Goal: Task Accomplishment & Management: Complete application form

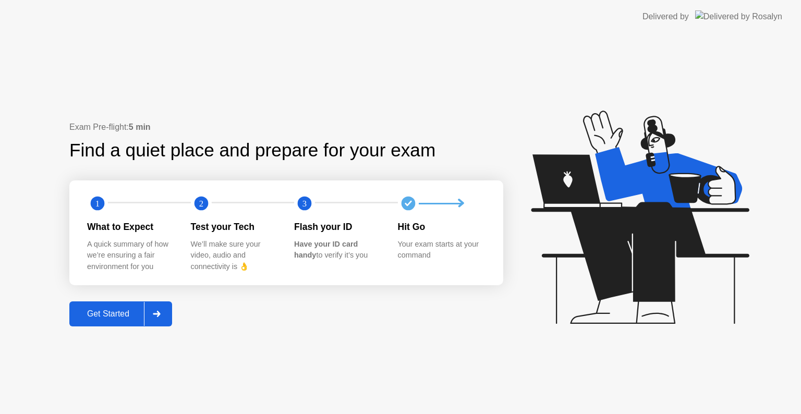
click at [127, 309] on div "Get Started" at bounding box center [108, 313] width 71 height 9
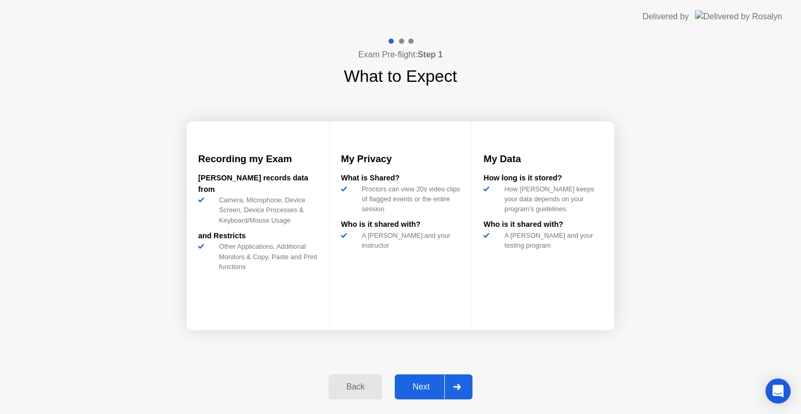
click at [434, 396] on button "Next" at bounding box center [434, 387] width 78 height 25
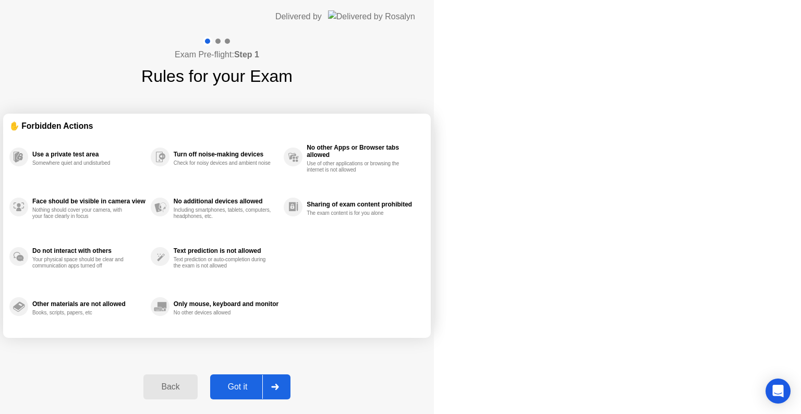
click at [262, 388] on div "Got it" at bounding box center [237, 386] width 49 height 9
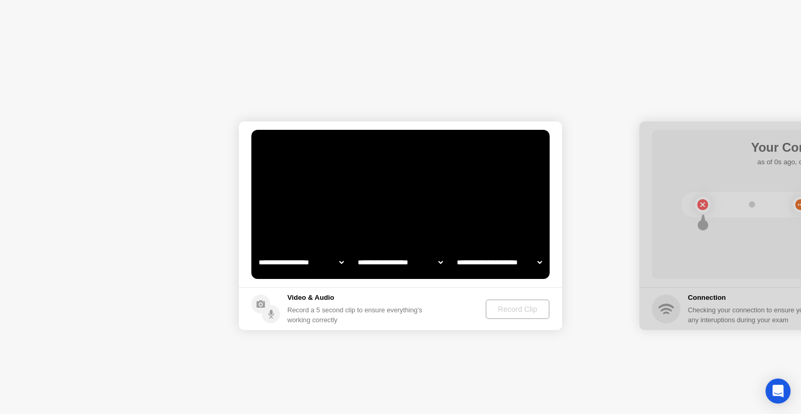
select select "**********"
select select "*******"
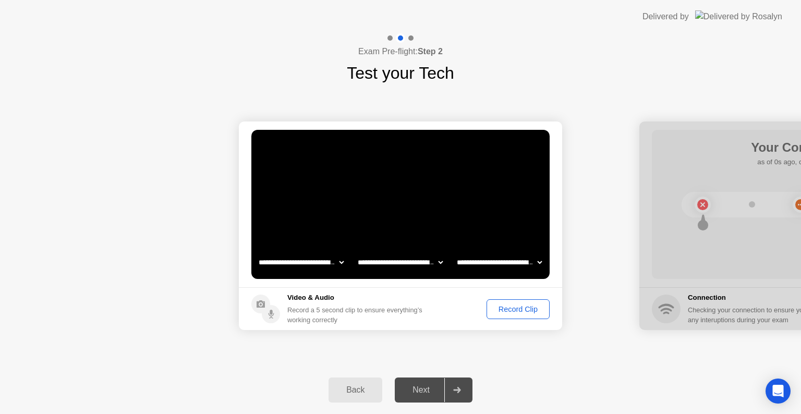
click at [503, 309] on div "Record Clip" at bounding box center [518, 309] width 56 height 8
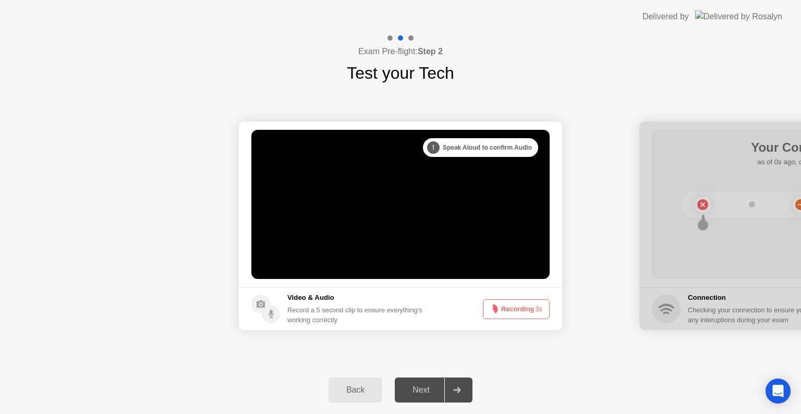
click at [503, 309] on button "Recording 3s" at bounding box center [516, 309] width 67 height 20
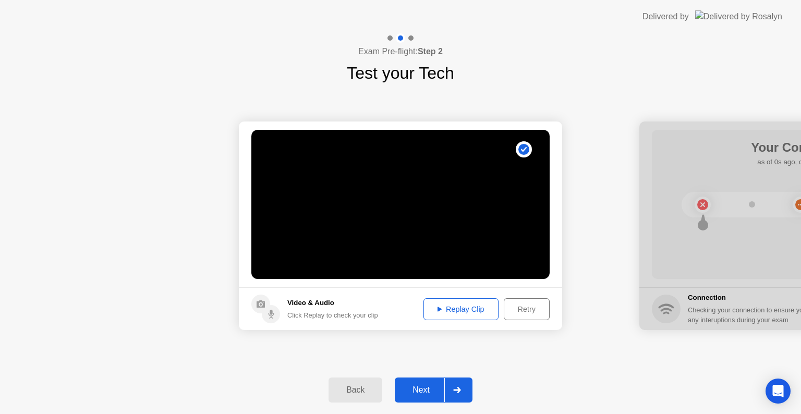
click at [463, 302] on button "Replay Clip" at bounding box center [461, 309] width 75 height 22
click at [414, 386] on div "Next" at bounding box center [421, 390] width 46 height 9
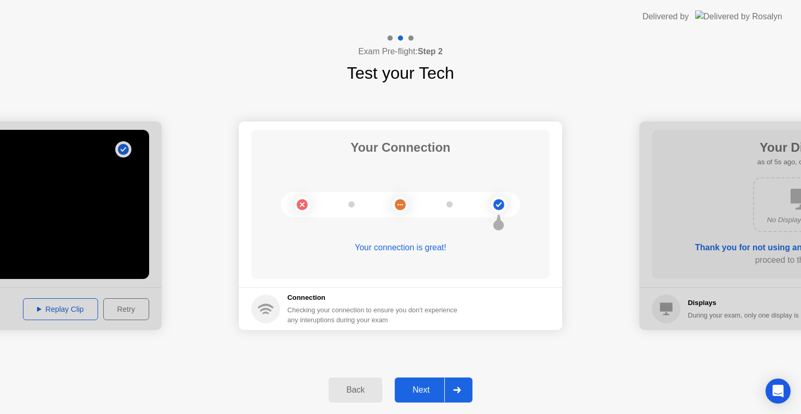
click at [413, 388] on div "Next" at bounding box center [421, 390] width 46 height 9
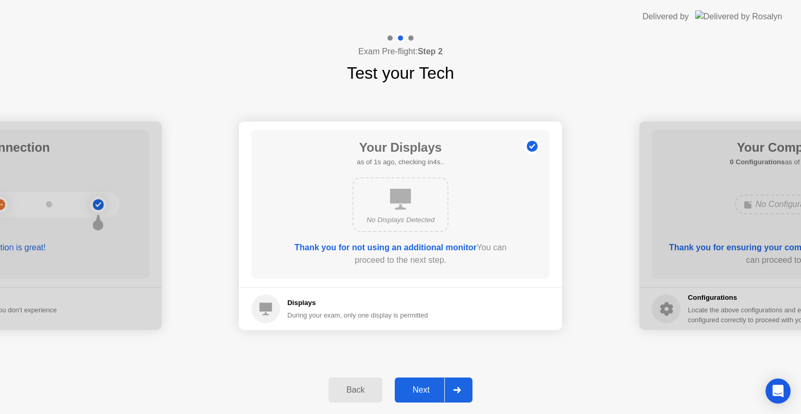
click at [413, 388] on div "Next" at bounding box center [421, 390] width 46 height 9
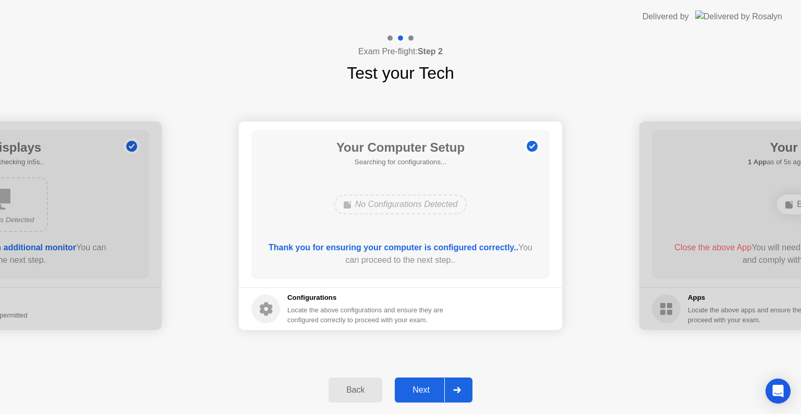
click at [413, 388] on div "Next" at bounding box center [421, 390] width 46 height 9
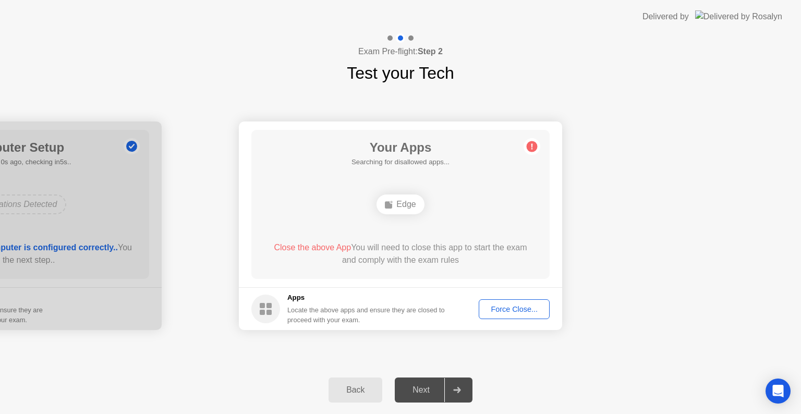
click at [413, 388] on div "Next" at bounding box center [421, 390] width 46 height 9
click at [544, 352] on div "**********" at bounding box center [400, 226] width 801 height 281
click at [393, 207] on icon at bounding box center [389, 204] width 8 height 8
click at [518, 311] on div "Force Close..." at bounding box center [515, 309] width 64 height 8
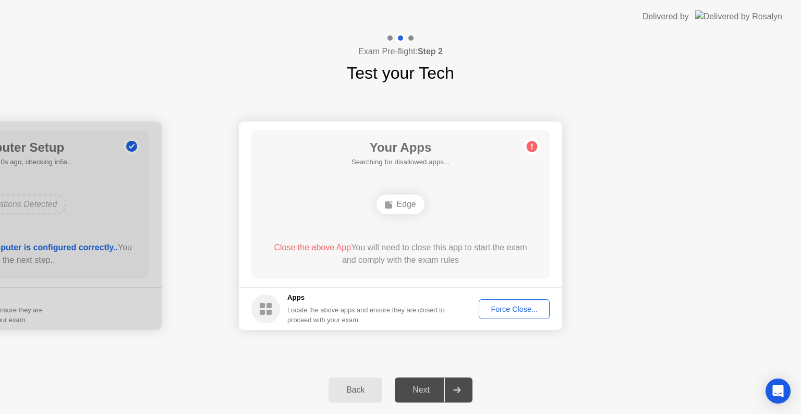
click at [532, 144] on icon at bounding box center [533, 147] width 2 height 6
click at [512, 319] on footer "Apps Locate the above apps and ensure they are closed to proceed with your exam…" at bounding box center [400, 308] width 323 height 43
click at [509, 307] on div "Force Close..." at bounding box center [515, 309] width 64 height 8
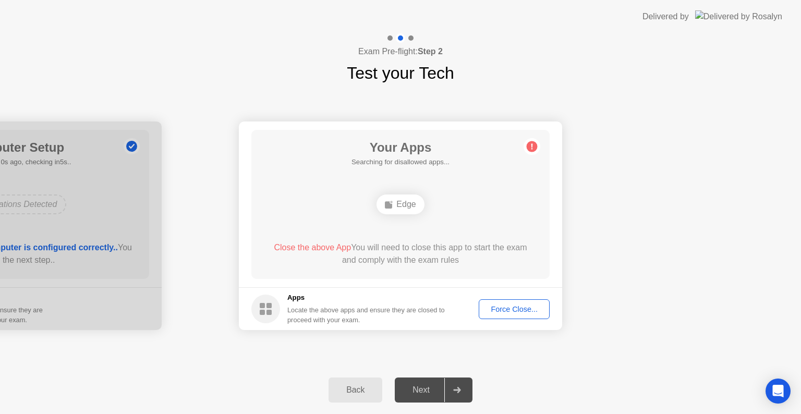
click at [496, 315] on button "Force Close..." at bounding box center [514, 309] width 71 height 20
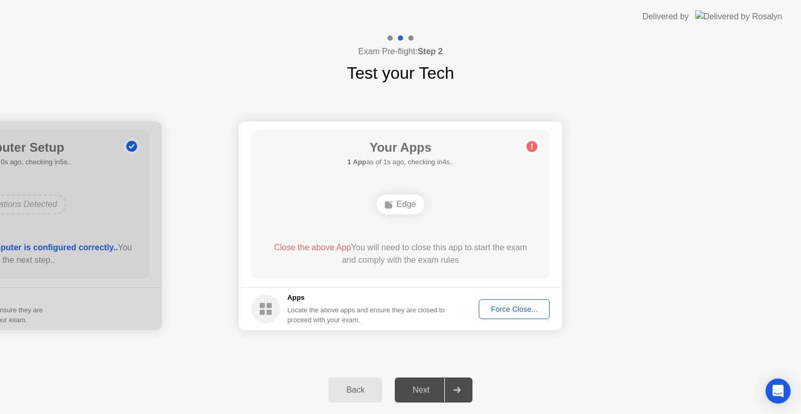
click at [344, 392] on div "Back" at bounding box center [355, 390] width 47 height 9
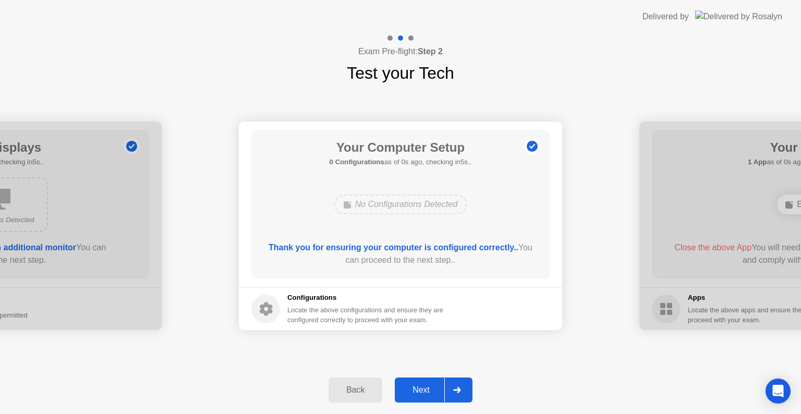
click at [417, 386] on div "Next" at bounding box center [421, 390] width 46 height 9
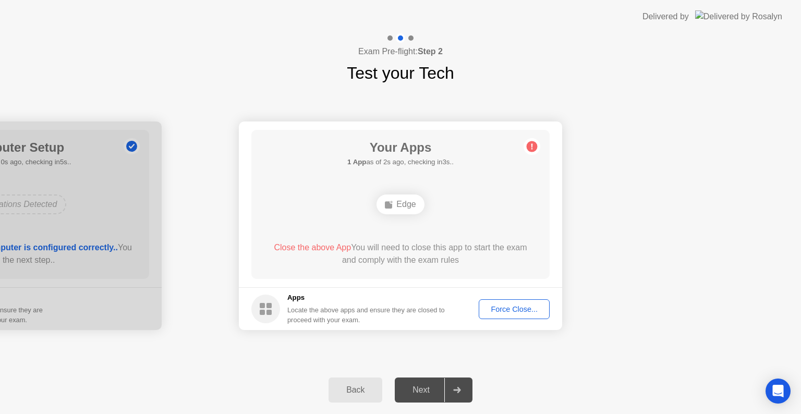
click at [267, 309] on circle at bounding box center [265, 309] width 29 height 29
click at [363, 392] on div "Back" at bounding box center [355, 390] width 47 height 9
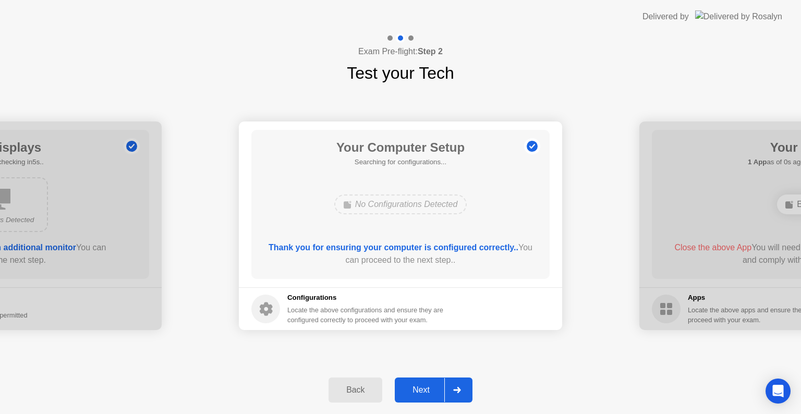
click at [363, 392] on div "Back" at bounding box center [355, 390] width 47 height 9
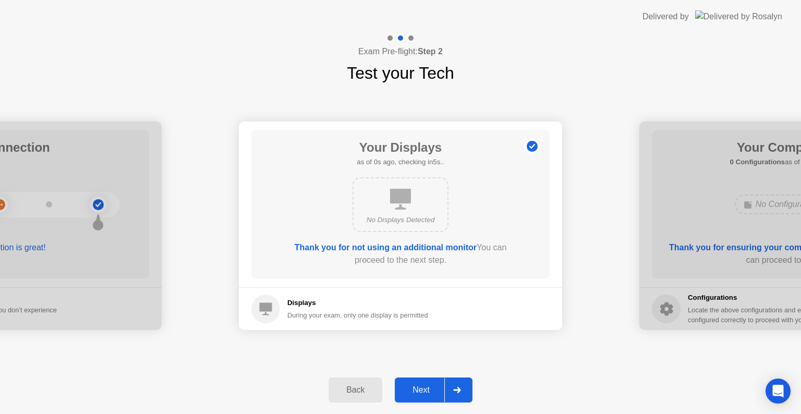
click at [363, 392] on div "Back" at bounding box center [355, 390] width 47 height 9
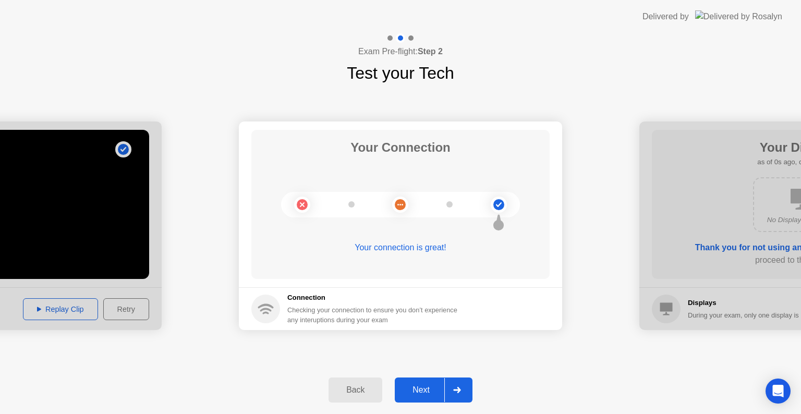
click at [363, 392] on div "Back" at bounding box center [355, 390] width 47 height 9
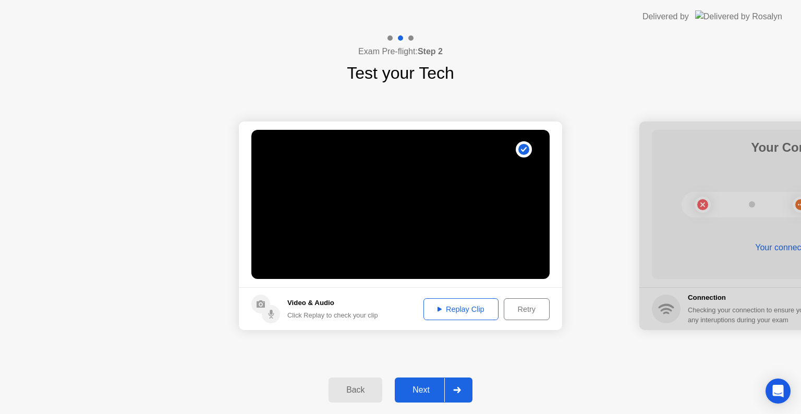
click at [516, 305] on div "Retry" at bounding box center [527, 309] width 39 height 8
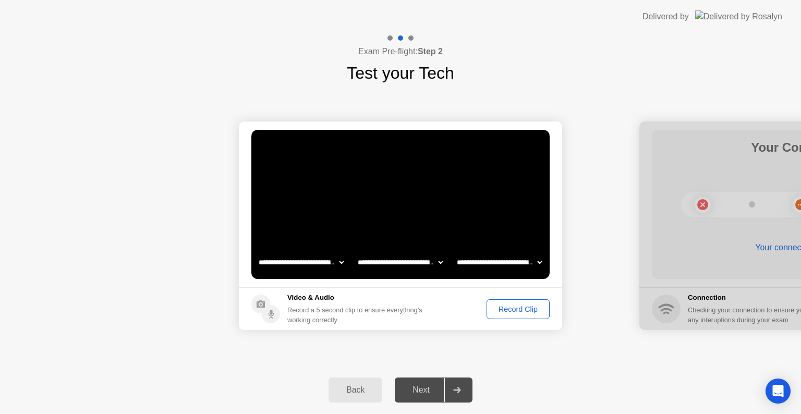
click at [512, 305] on div "Record Clip" at bounding box center [518, 309] width 56 height 8
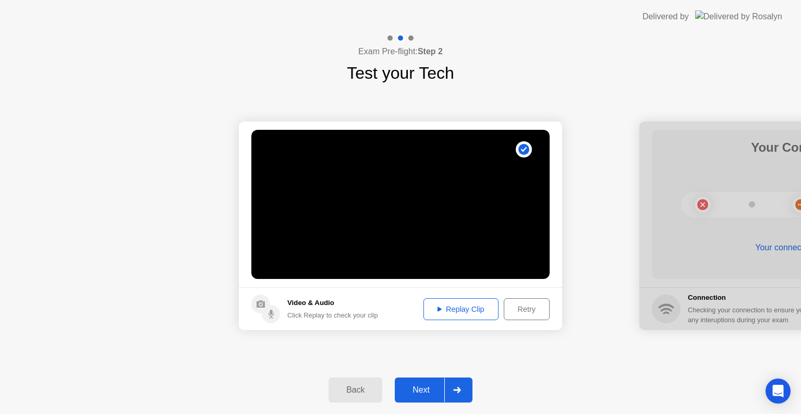
click at [409, 386] on div "Next" at bounding box center [421, 390] width 46 height 9
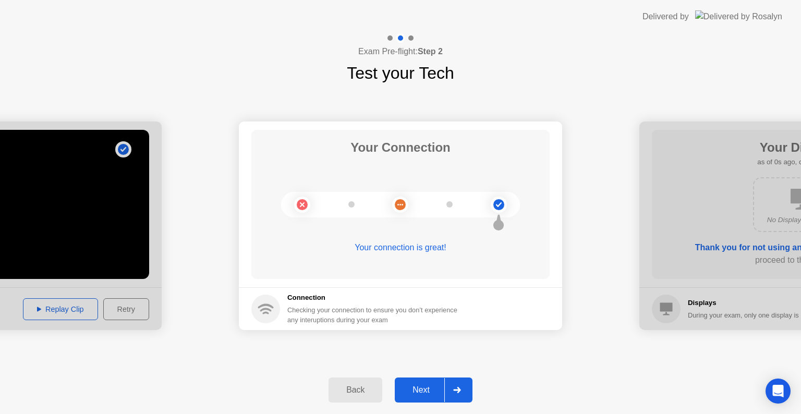
click at [409, 386] on div "Next" at bounding box center [421, 390] width 46 height 9
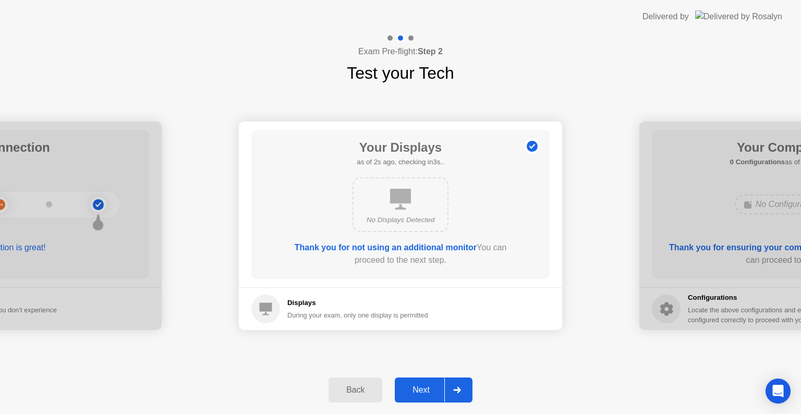
click at [420, 388] on div "Next" at bounding box center [421, 390] width 46 height 9
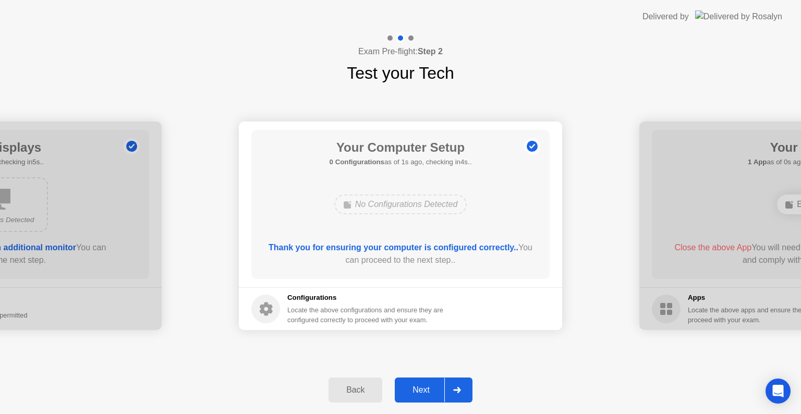
click at [420, 388] on div "Next" at bounding box center [421, 390] width 46 height 9
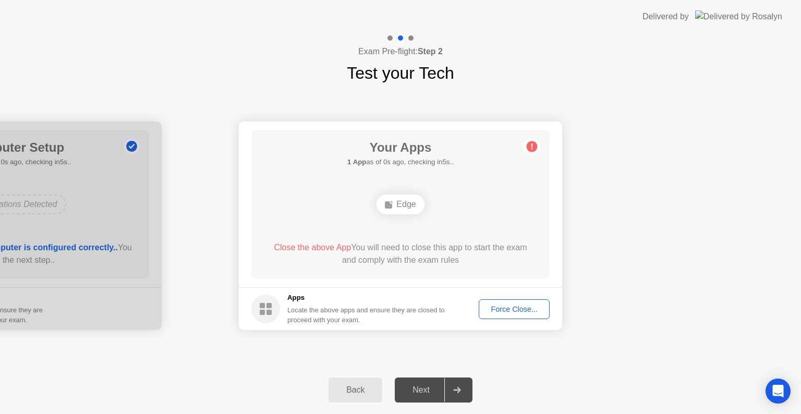
click at [397, 202] on div "Edge" at bounding box center [400, 205] width 47 height 20
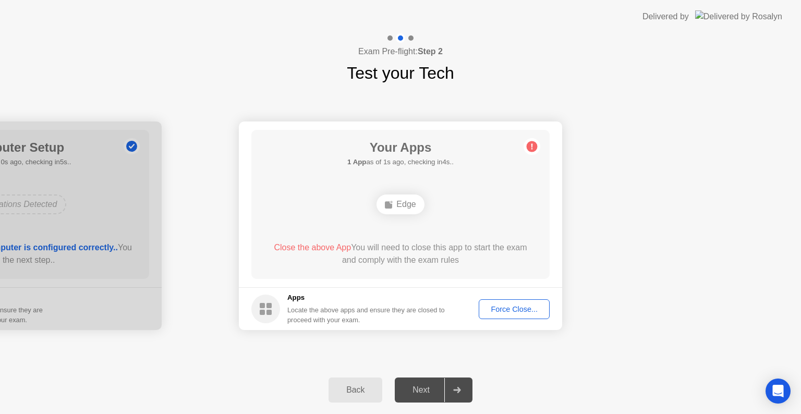
click at [397, 202] on div "Edge" at bounding box center [400, 205] width 47 height 20
click at [457, 390] on icon at bounding box center [456, 390] width 7 height 6
click at [500, 309] on div "Force Close..." at bounding box center [515, 309] width 64 height 8
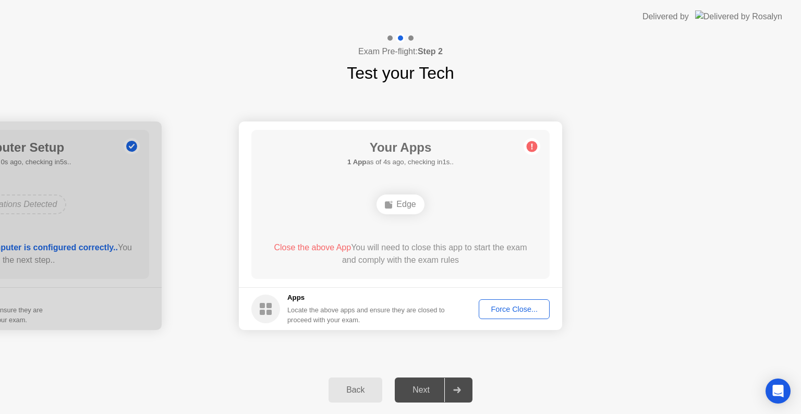
click at [515, 307] on div "Force Close..." at bounding box center [515, 309] width 64 height 8
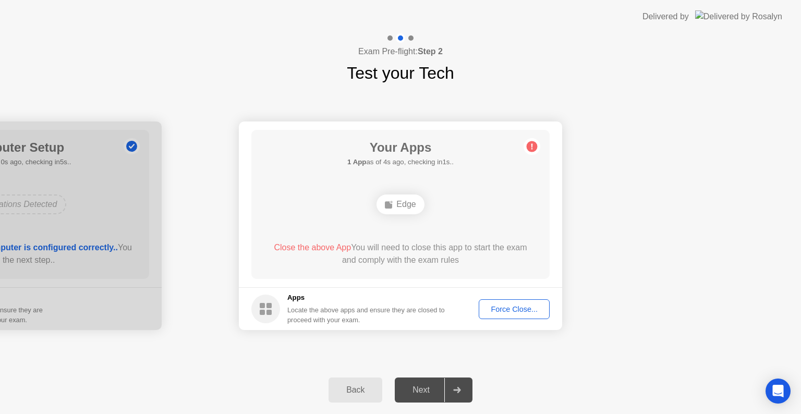
click at [521, 310] on div "Force Close..." at bounding box center [515, 309] width 64 height 8
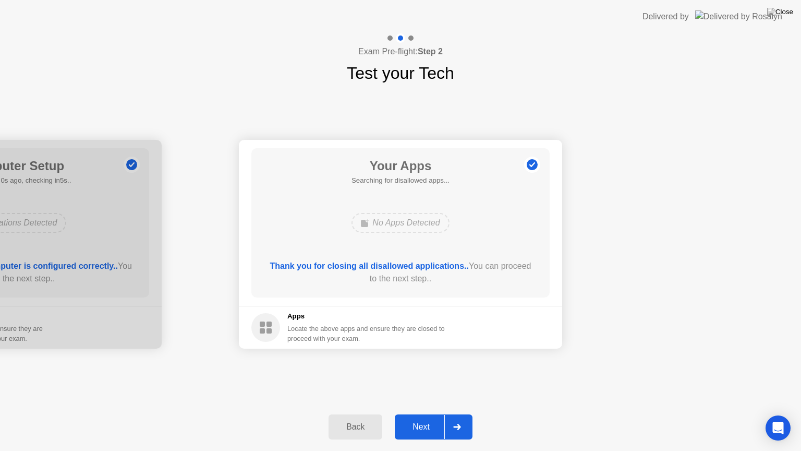
click at [420, 414] on div "Next" at bounding box center [421, 426] width 46 height 9
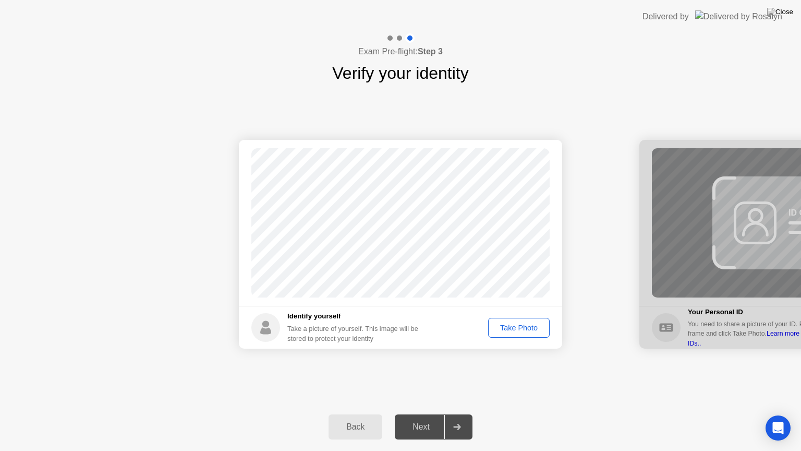
click at [515, 326] on div "Take Photo" at bounding box center [519, 327] width 54 height 8
click at [403, 414] on button "Next" at bounding box center [434, 426] width 78 height 25
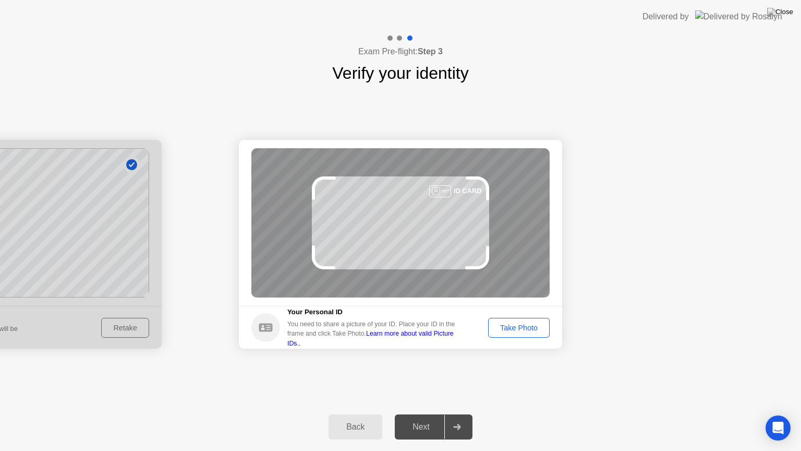
click at [508, 323] on div "Take Photo" at bounding box center [519, 327] width 54 height 8
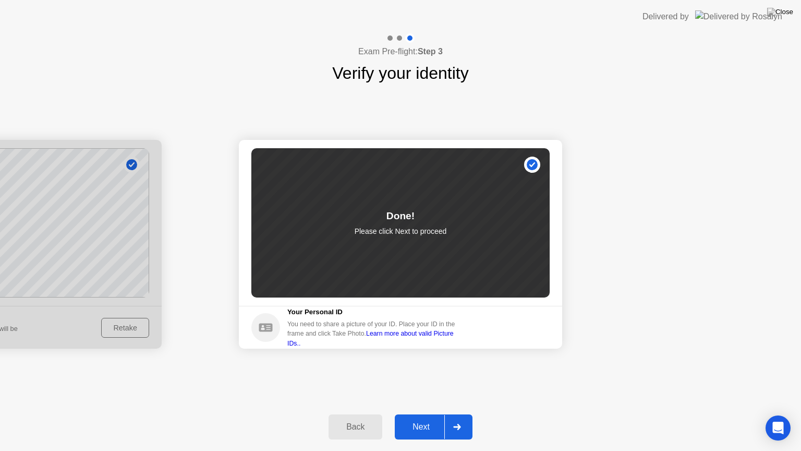
click at [423, 414] on div "Next" at bounding box center [421, 426] width 46 height 9
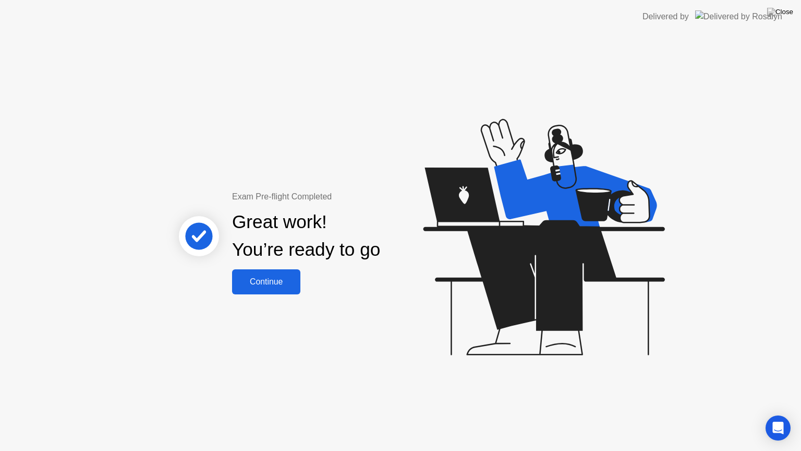
click at [258, 281] on div "Continue" at bounding box center [266, 281] width 62 height 9
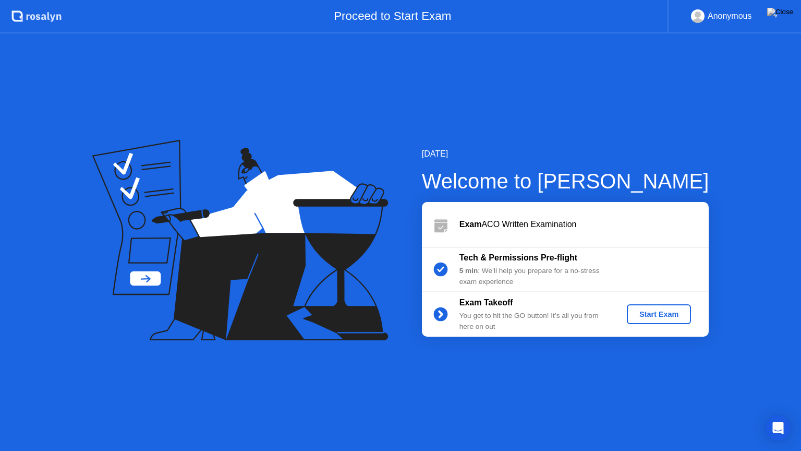
click at [651, 316] on div "Start Exam" at bounding box center [659, 314] width 56 height 8
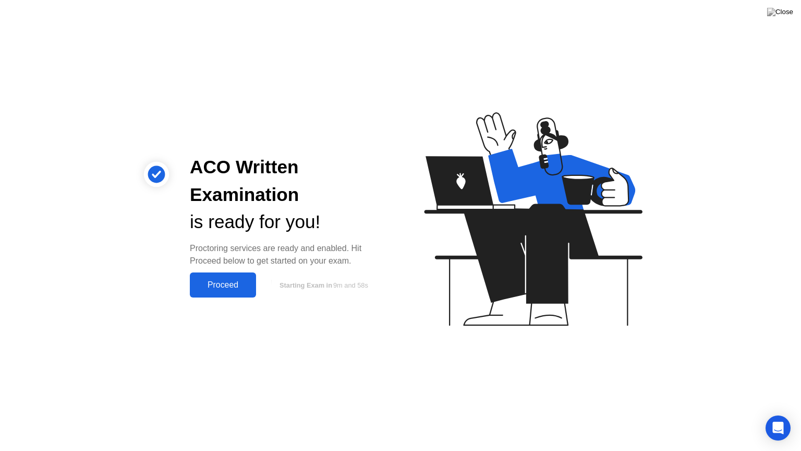
click at [230, 288] on div "Proceed" at bounding box center [223, 284] width 60 height 9
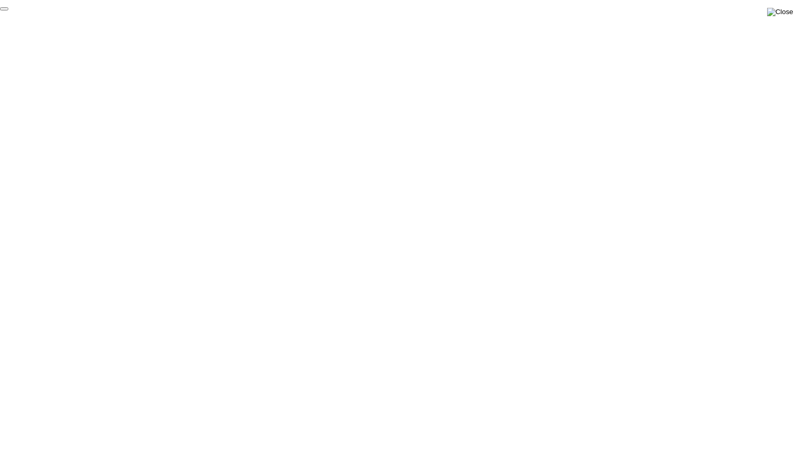
click at [786, 16] on img at bounding box center [780, 12] width 26 height 8
click at [787, 11] on img at bounding box center [780, 12] width 26 height 8
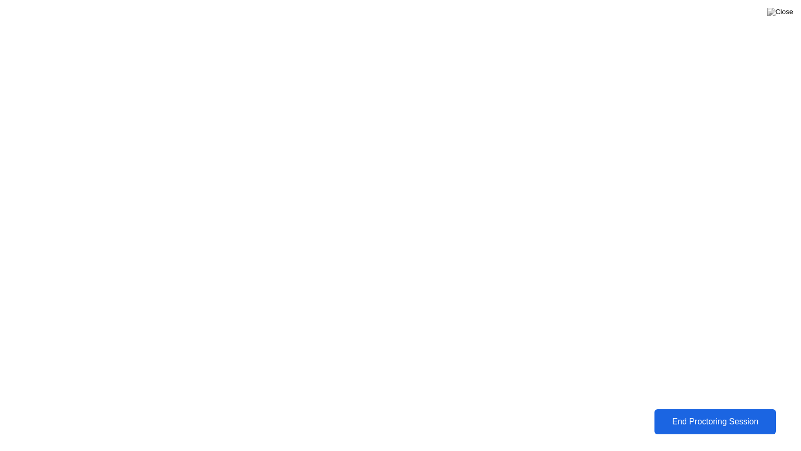
click at [679, 414] on div "End Proctoring Session" at bounding box center [715, 421] width 115 height 9
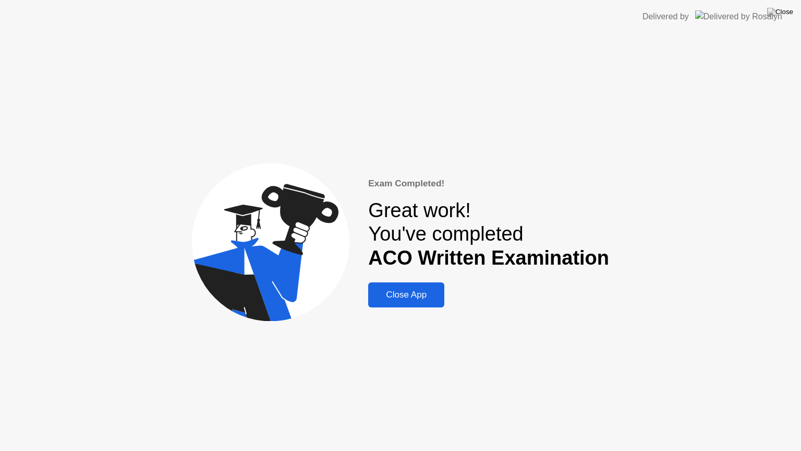
click at [420, 290] on div "Close App" at bounding box center [406, 295] width 70 height 10
